Goal: Information Seeking & Learning: Learn about a topic

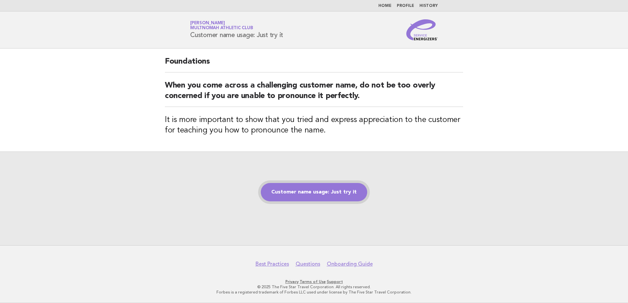
click at [336, 191] on link "Customer name usage: Just try it" at bounding box center [314, 192] width 106 height 18
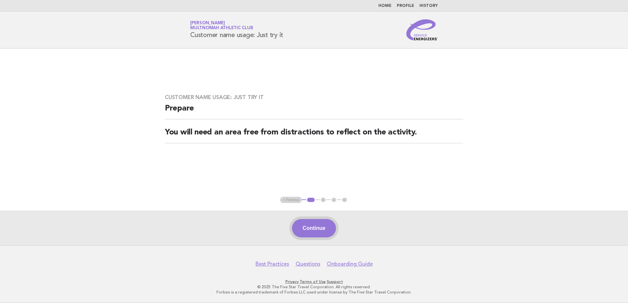
click at [321, 223] on button "Continue" at bounding box center [314, 228] width 44 height 18
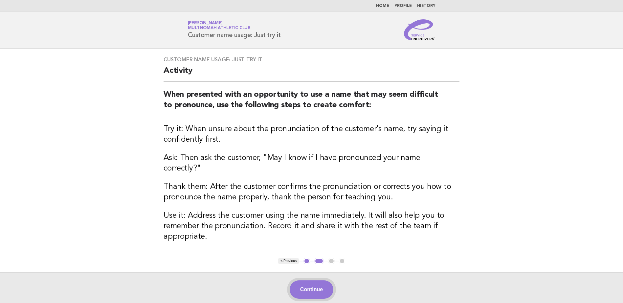
click at [310, 281] on button "Continue" at bounding box center [312, 290] width 44 height 18
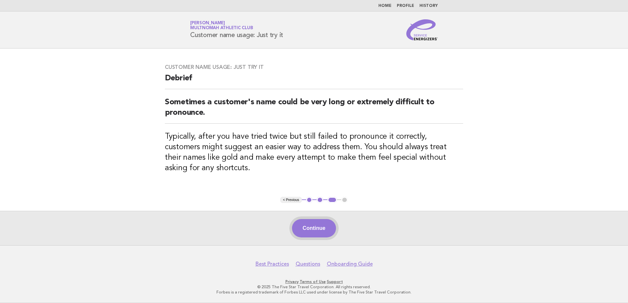
click at [310, 226] on button "Continue" at bounding box center [314, 228] width 44 height 18
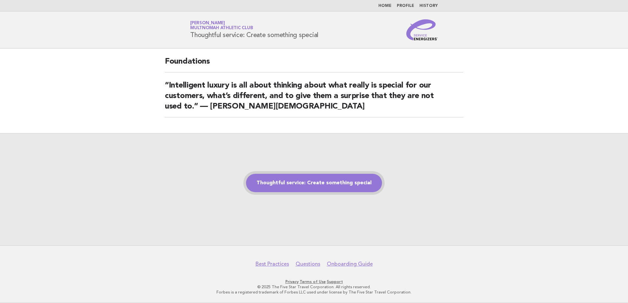
click at [289, 189] on link "Thoughtful service: Create something special" at bounding box center [314, 183] width 136 height 18
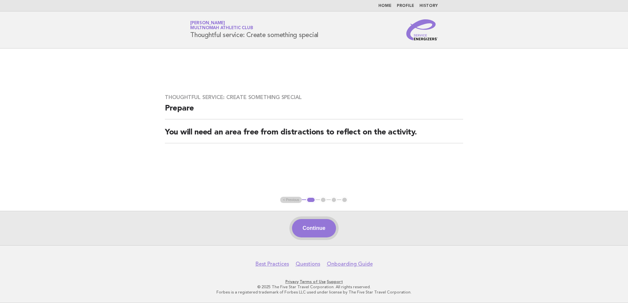
click at [328, 234] on button "Continue" at bounding box center [314, 228] width 44 height 18
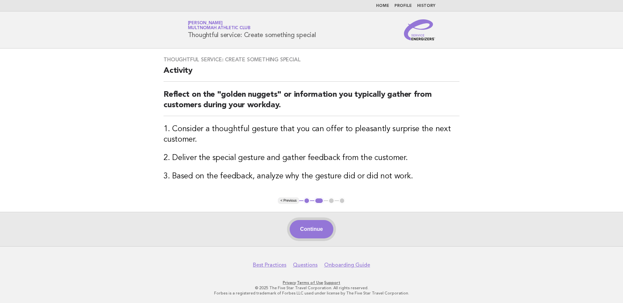
click at [319, 231] on button "Continue" at bounding box center [312, 229] width 44 height 18
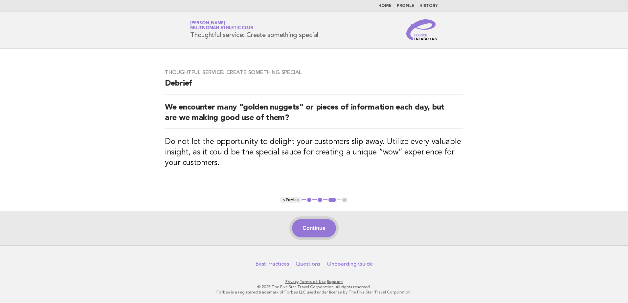
click at [319, 230] on button "Continue" at bounding box center [314, 228] width 44 height 18
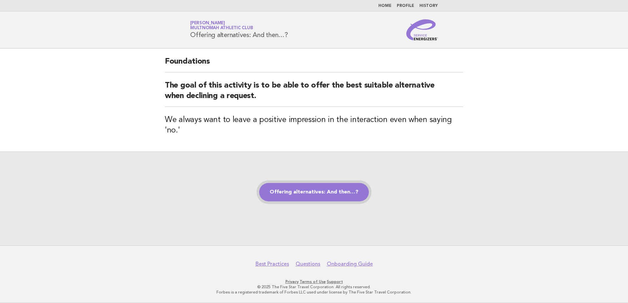
click at [327, 188] on link "Offering alternatives: And then…?" at bounding box center [314, 192] width 110 height 18
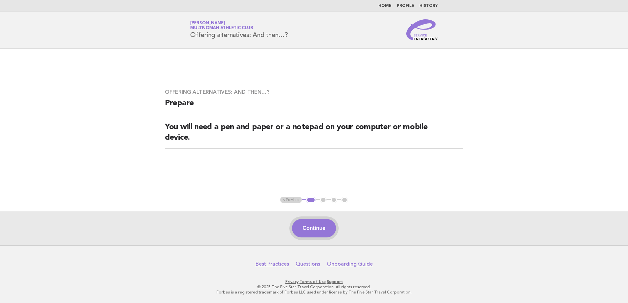
click at [328, 232] on button "Continue" at bounding box center [314, 228] width 44 height 18
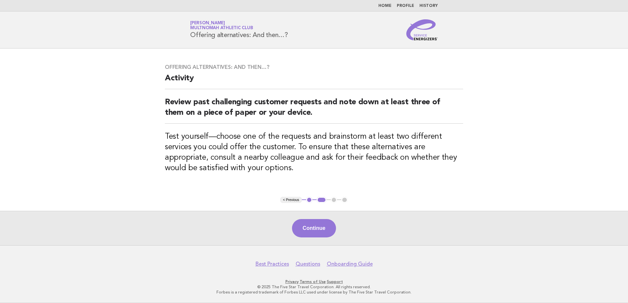
drag, startPoint x: 432, startPoint y: 297, endPoint x: 427, endPoint y: 302, distance: 7.4
click at [427, 302] on body "Home Profile History Service Energizers [PERSON_NAME] Multnomah Athletic Club O…" at bounding box center [314, 151] width 628 height 303
click at [521, 114] on main "Offering alternatives: And then…? Activity Review past challenging customer req…" at bounding box center [314, 147] width 628 height 197
click at [316, 234] on button "Continue" at bounding box center [314, 228] width 44 height 18
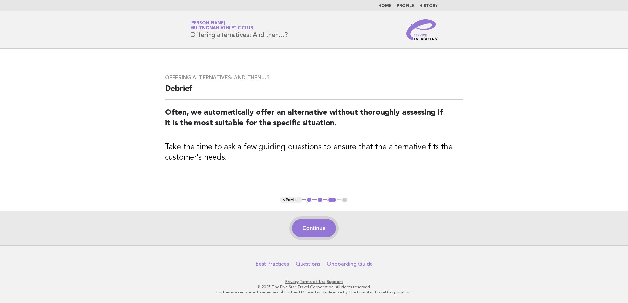
click at [325, 232] on button "Continue" at bounding box center [314, 228] width 44 height 18
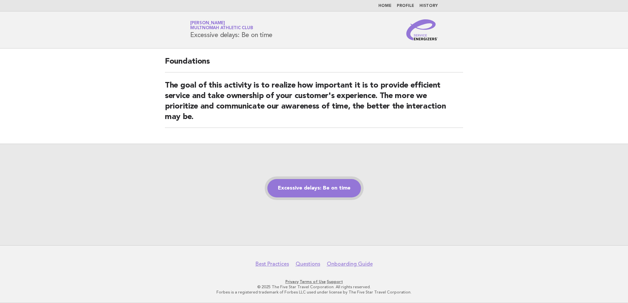
click at [310, 185] on link "Excessive delays: Be on time" at bounding box center [314, 188] width 94 height 18
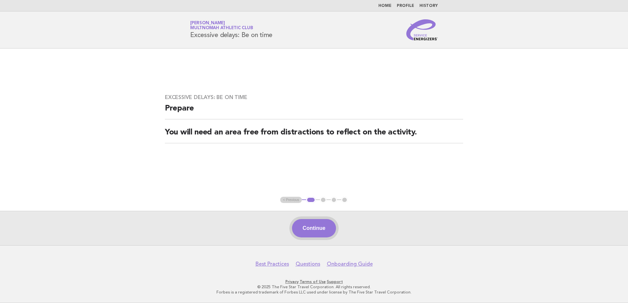
click at [312, 224] on button "Continue" at bounding box center [314, 228] width 44 height 18
